Goal: Information Seeking & Learning: Find specific fact

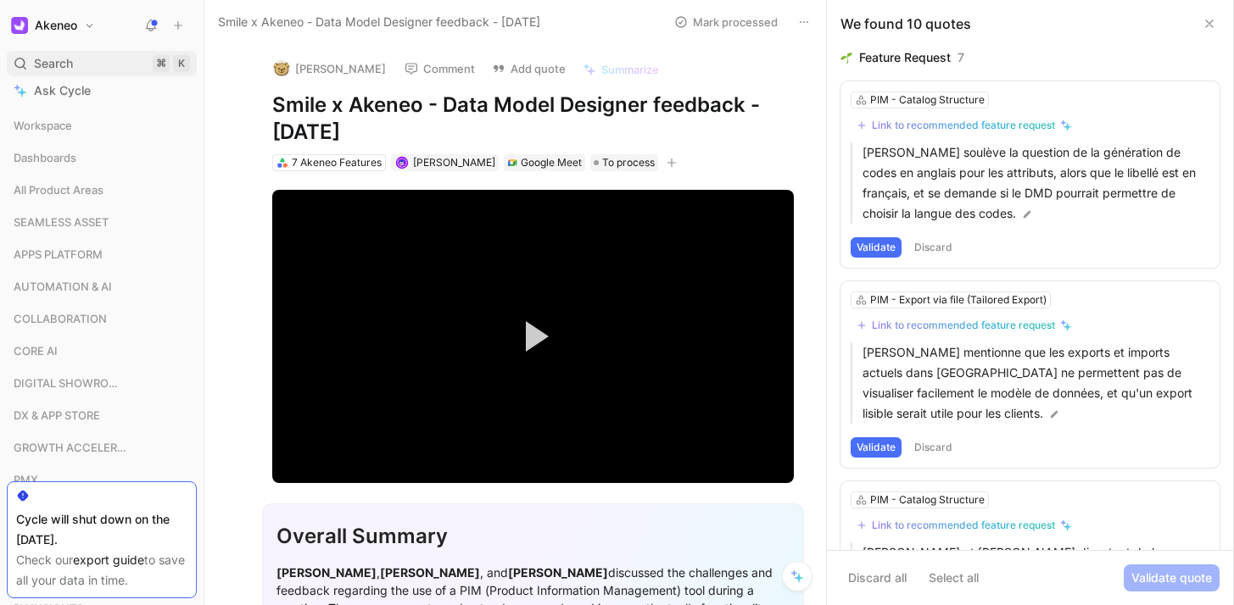
click at [79, 60] on div "Search ⌘ K" at bounding box center [102, 63] width 190 height 25
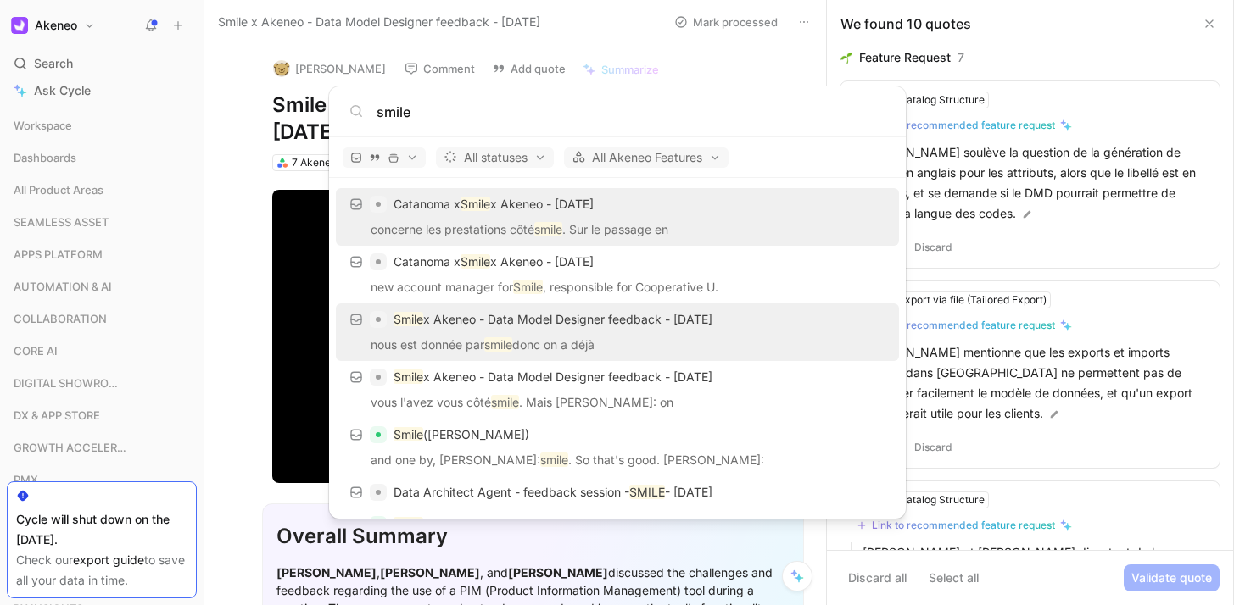
scroll to position [25, 0]
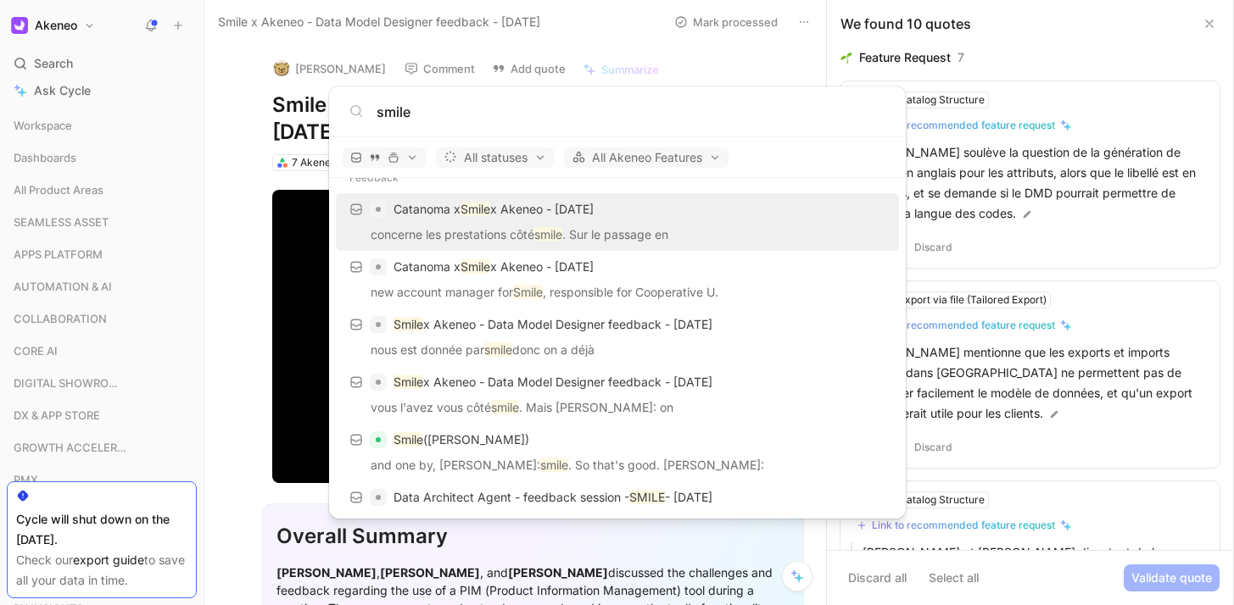
drag, startPoint x: 449, startPoint y: 110, endPoint x: 371, endPoint y: 119, distance: 78.5
click at [371, 119] on div "smile" at bounding box center [617, 112] width 536 height 20
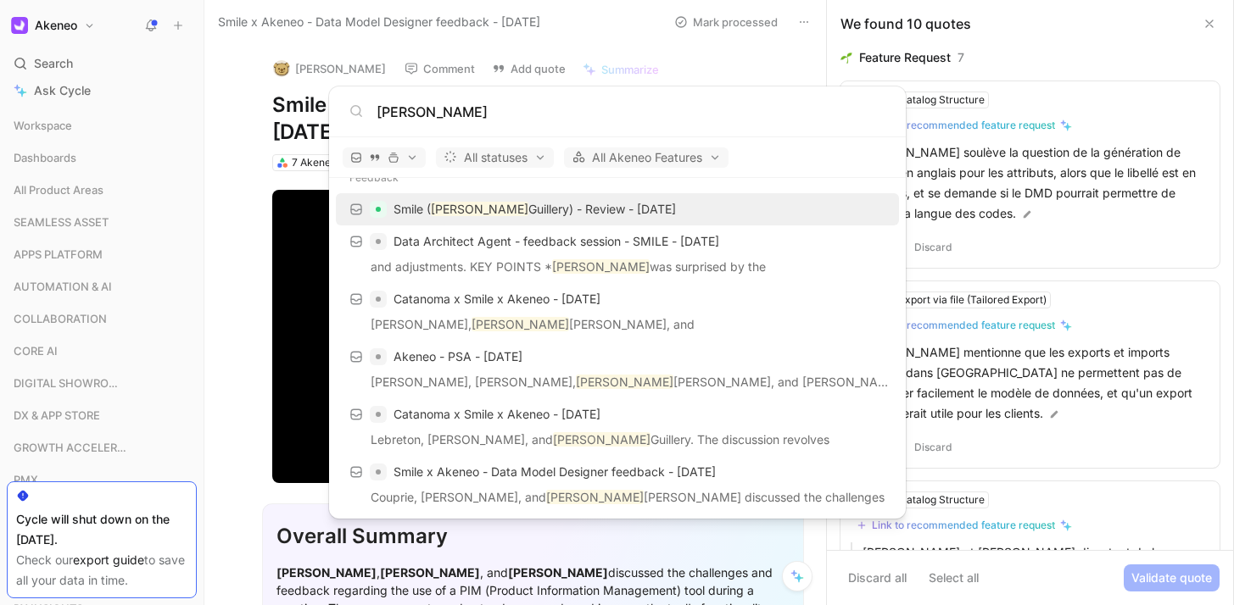
type input "[PERSON_NAME]"
click at [483, 210] on p "Smile ( [PERSON_NAME]) - Review - [DATE]" at bounding box center [534, 209] width 282 height 20
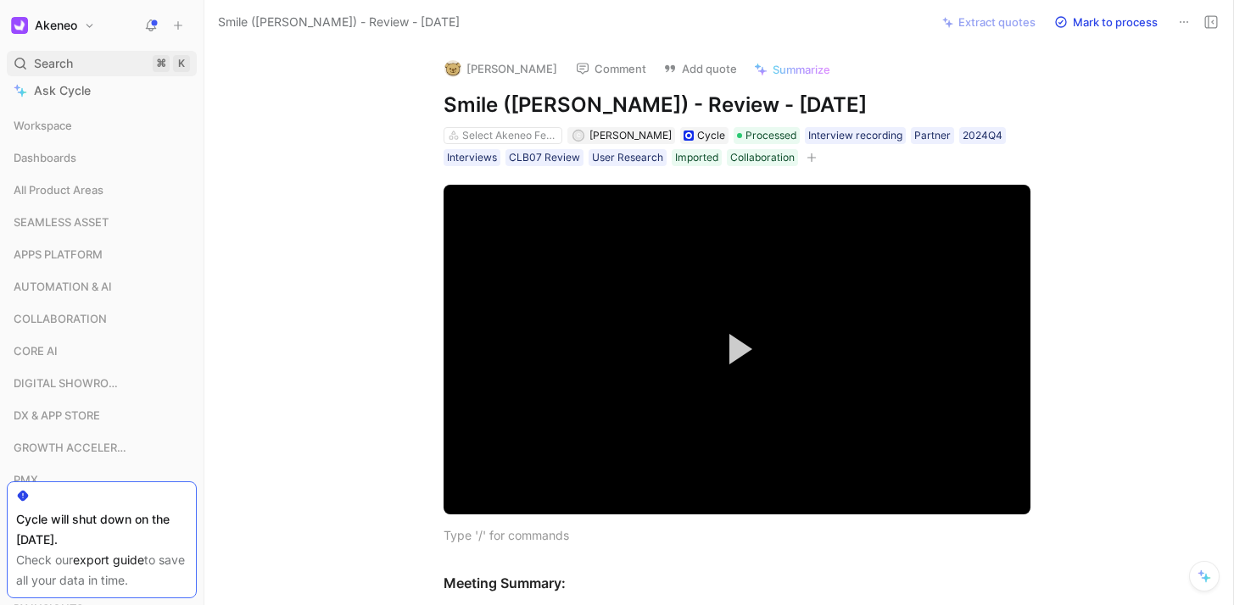
click at [77, 67] on div "Search ⌘ K" at bounding box center [102, 63] width 190 height 25
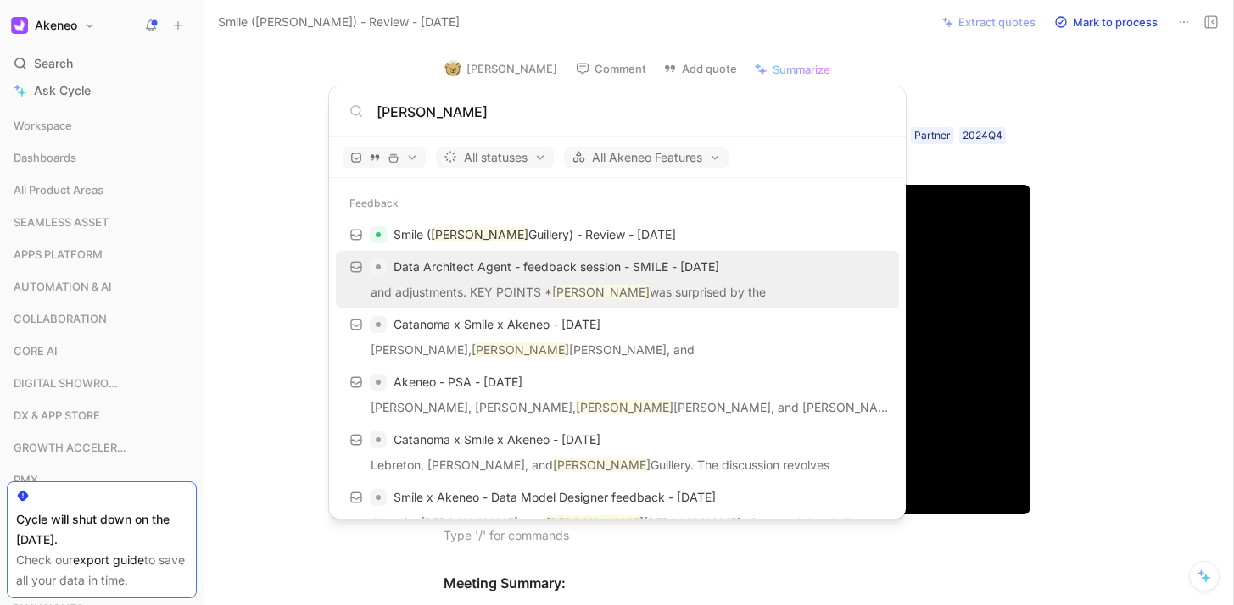
type input "[PERSON_NAME]"
click at [723, 293] on p "and adjustments. KEY POINTS * [PERSON_NAME] was surprised by the" at bounding box center [617, 294] width 553 height 25
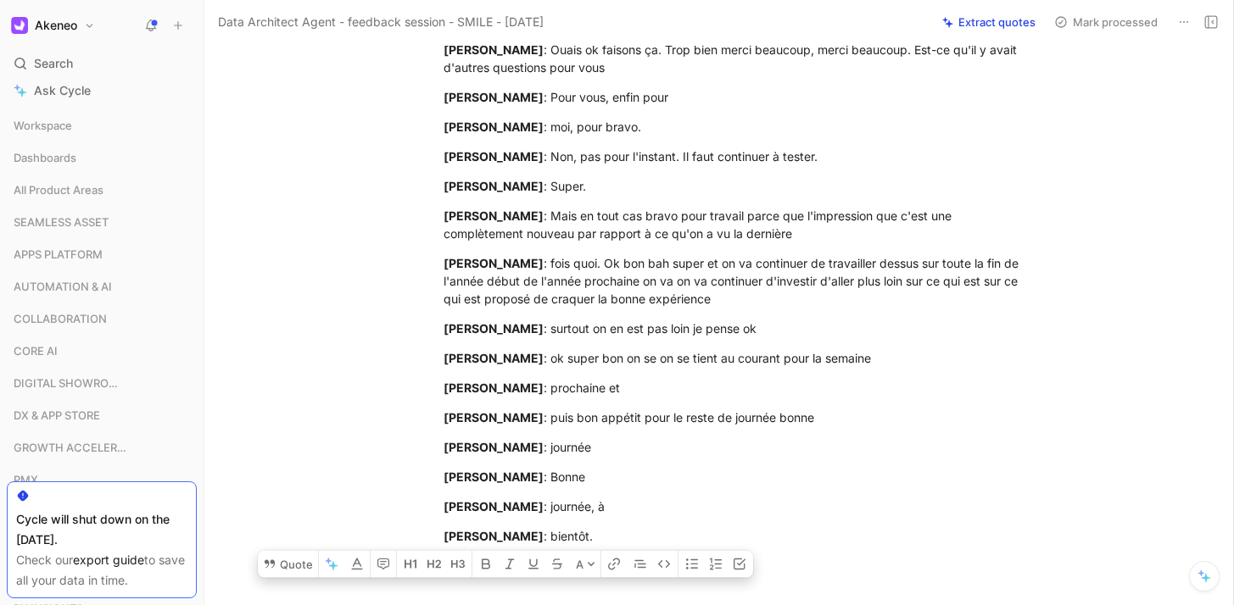
scroll to position [27731, 0]
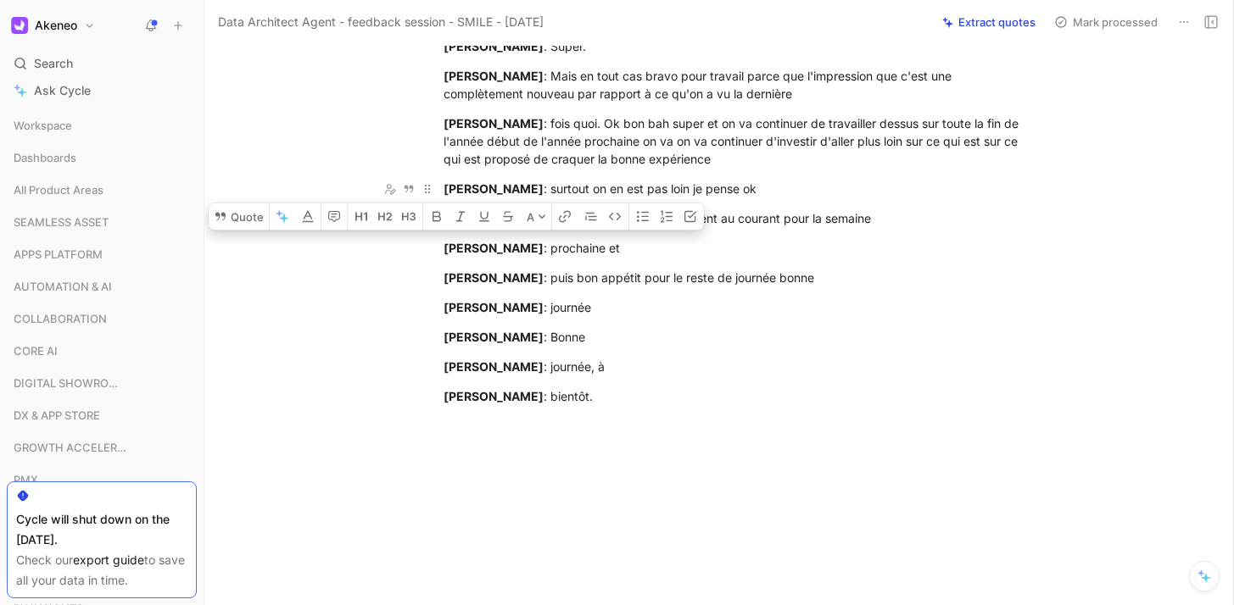
drag, startPoint x: 445, startPoint y: 131, endPoint x: 806, endPoint y: 176, distance: 363.0
copy div "Loremipsum: Dolors AMETCONS : Adipiscin elitse do eiusm tem incid utl et dolore…"
